Goal: Navigation & Orientation: Find specific page/section

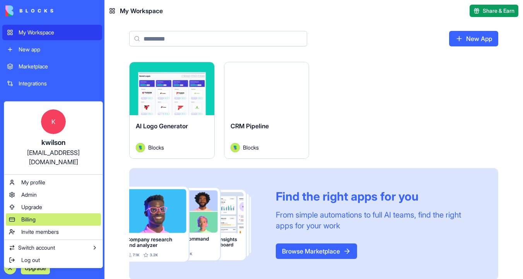
click at [45, 213] on div "Billing" at bounding box center [53, 219] width 95 height 12
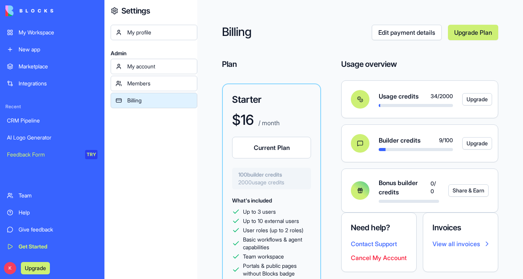
click at [57, 27] on link "My Workspace" at bounding box center [52, 32] width 100 height 15
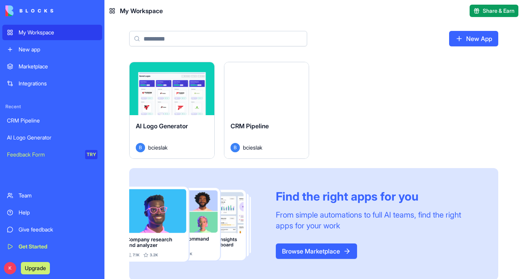
click at [181, 84] on button "Launch" at bounding box center [172, 88] width 58 height 15
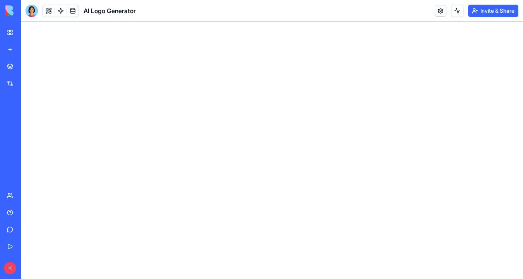
click at [32, 10] on div at bounding box center [32, 11] width 12 height 12
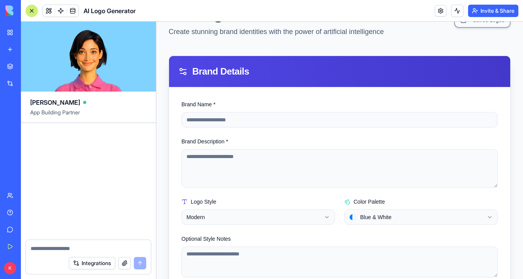
scroll to position [48, 0]
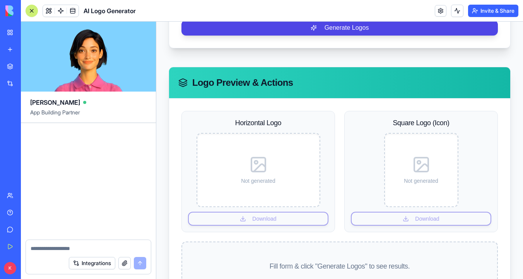
scroll to position [406, 0]
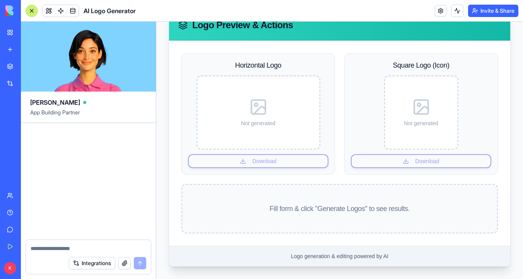
click at [21, 32] on div "My Workspace" at bounding box center [24, 33] width 10 height 8
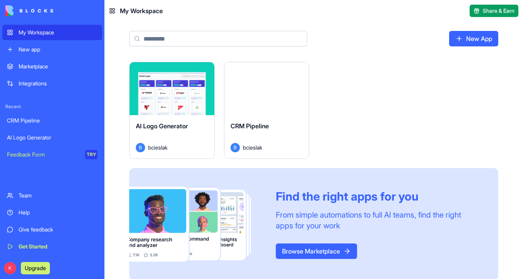
click at [250, 89] on button "Launch" at bounding box center [266, 88] width 58 height 15
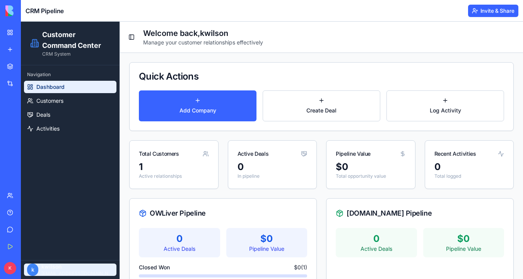
click at [52, 267] on html "Customer Command Center CRM System Navigation Dashboard Customers Deals Activit…" at bounding box center [272, 284] width 502 height 525
